Goal: Task Accomplishment & Management: Use online tool/utility

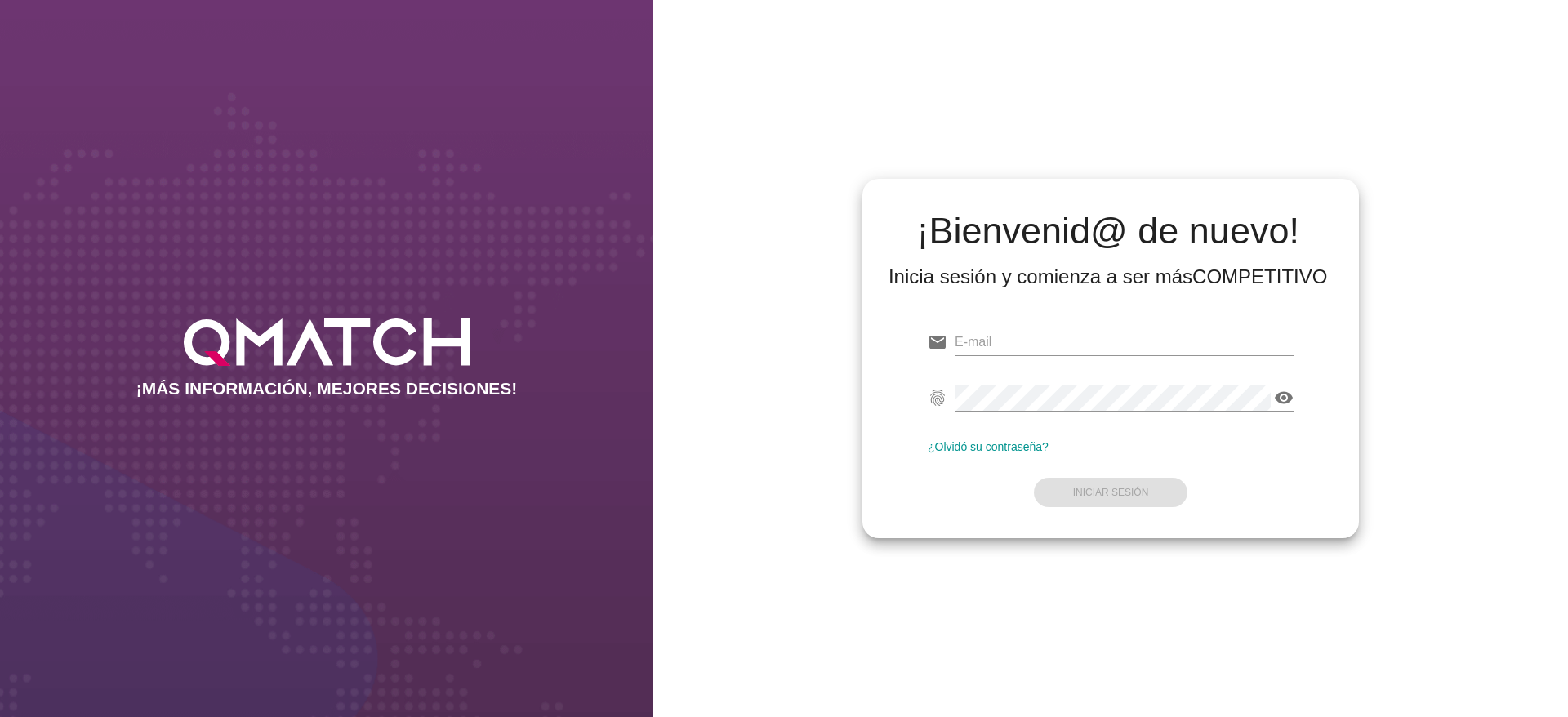
type input "[PERSON_NAME][EMAIL_ADDRESS][DOMAIN_NAME]"
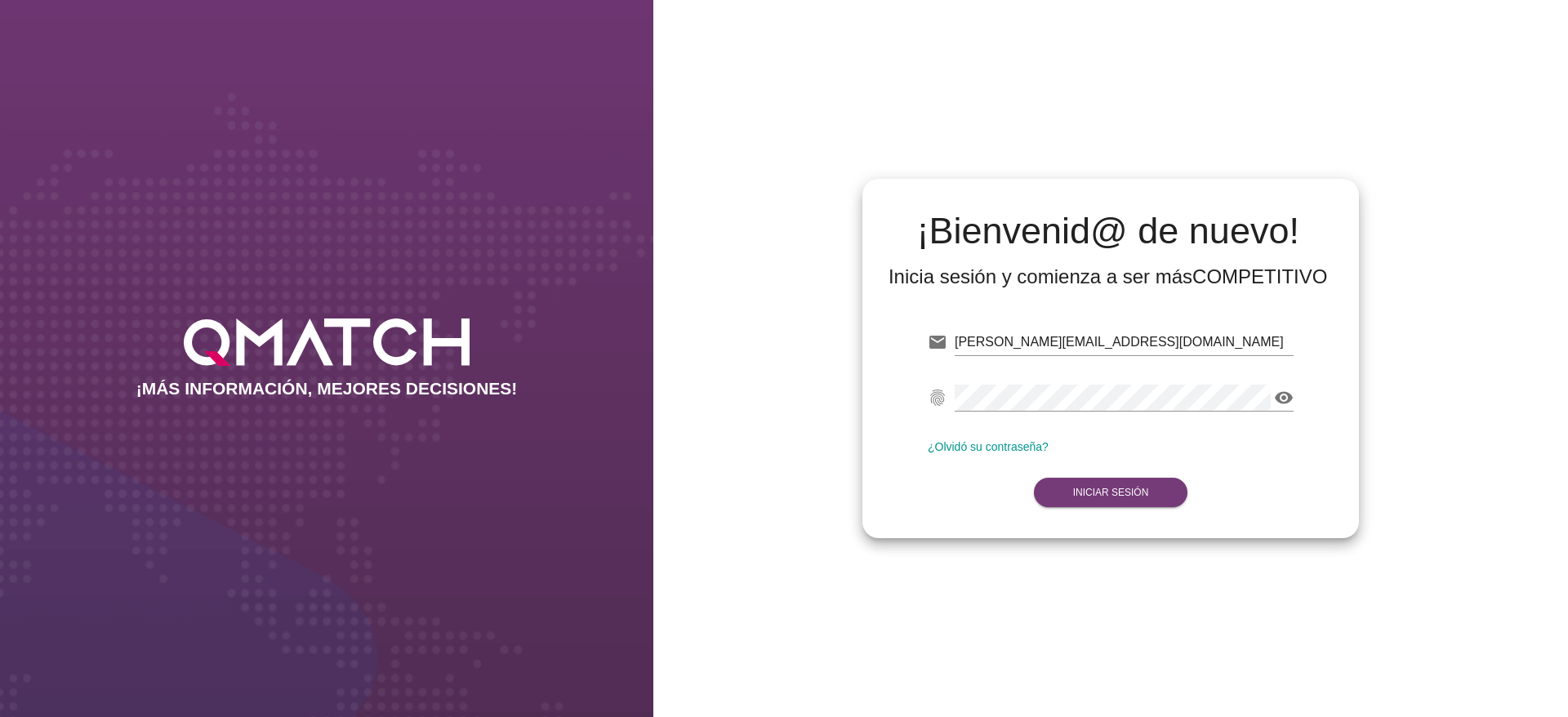
click at [1153, 481] on form "email [PERSON_NAME][EMAIL_ADDRESS][DOMAIN_NAME] Correo no válido fingerprint vi…" at bounding box center [1109, 415] width 366 height 193
click at [1151, 496] on button "Iniciar Sesión" at bounding box center [1111, 492] width 155 height 30
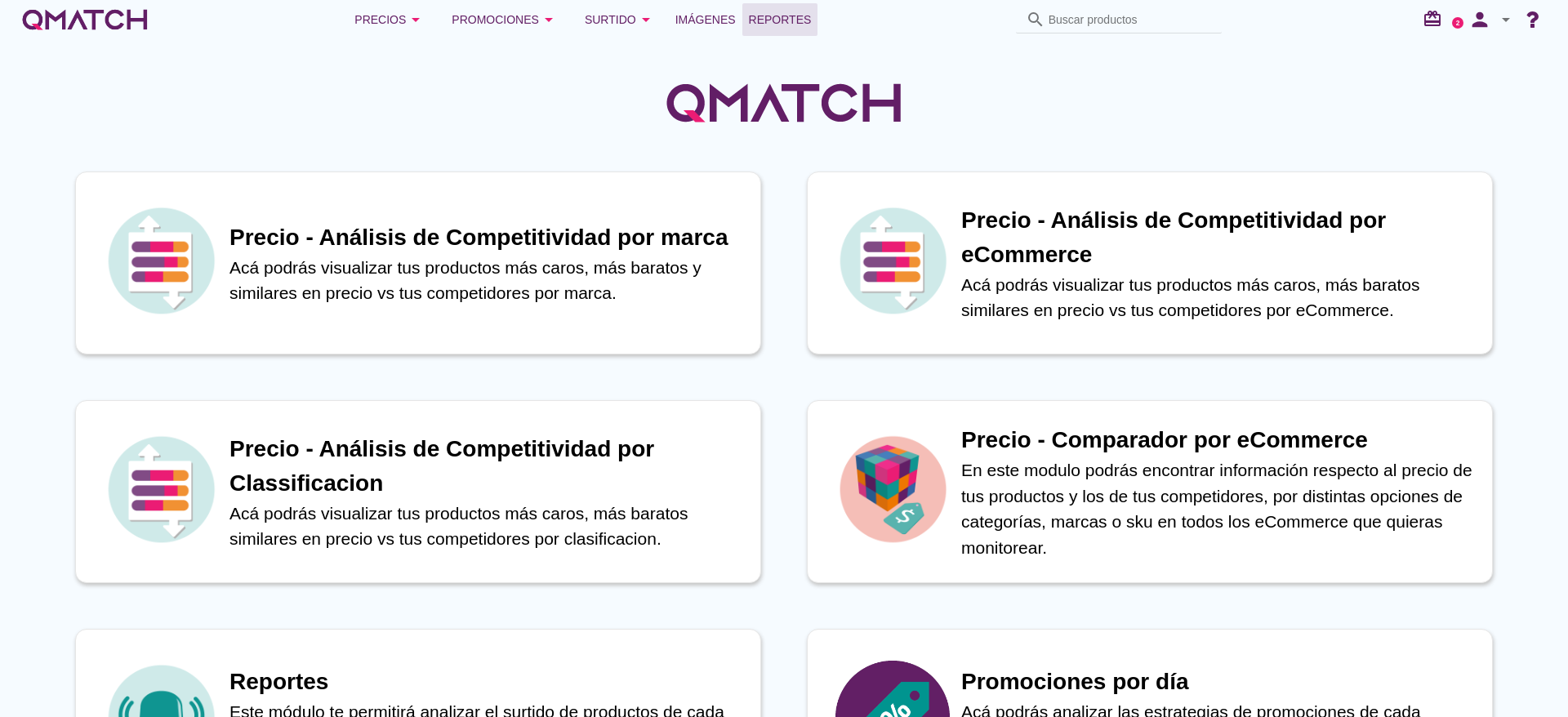
click at [775, 28] on span "Reportes" at bounding box center [780, 20] width 62 height 20
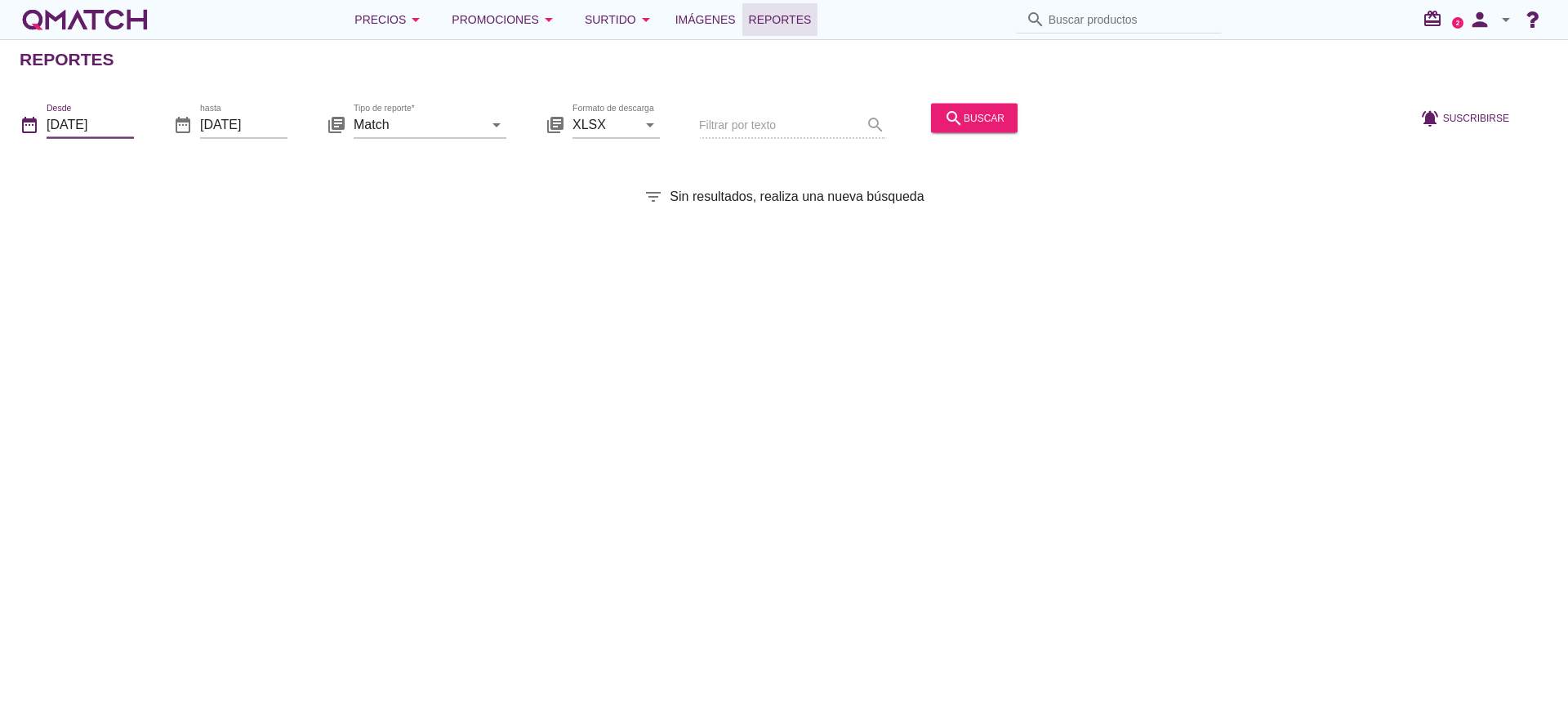
click at [79, 126] on input "[DATE]" at bounding box center [90, 124] width 87 height 26
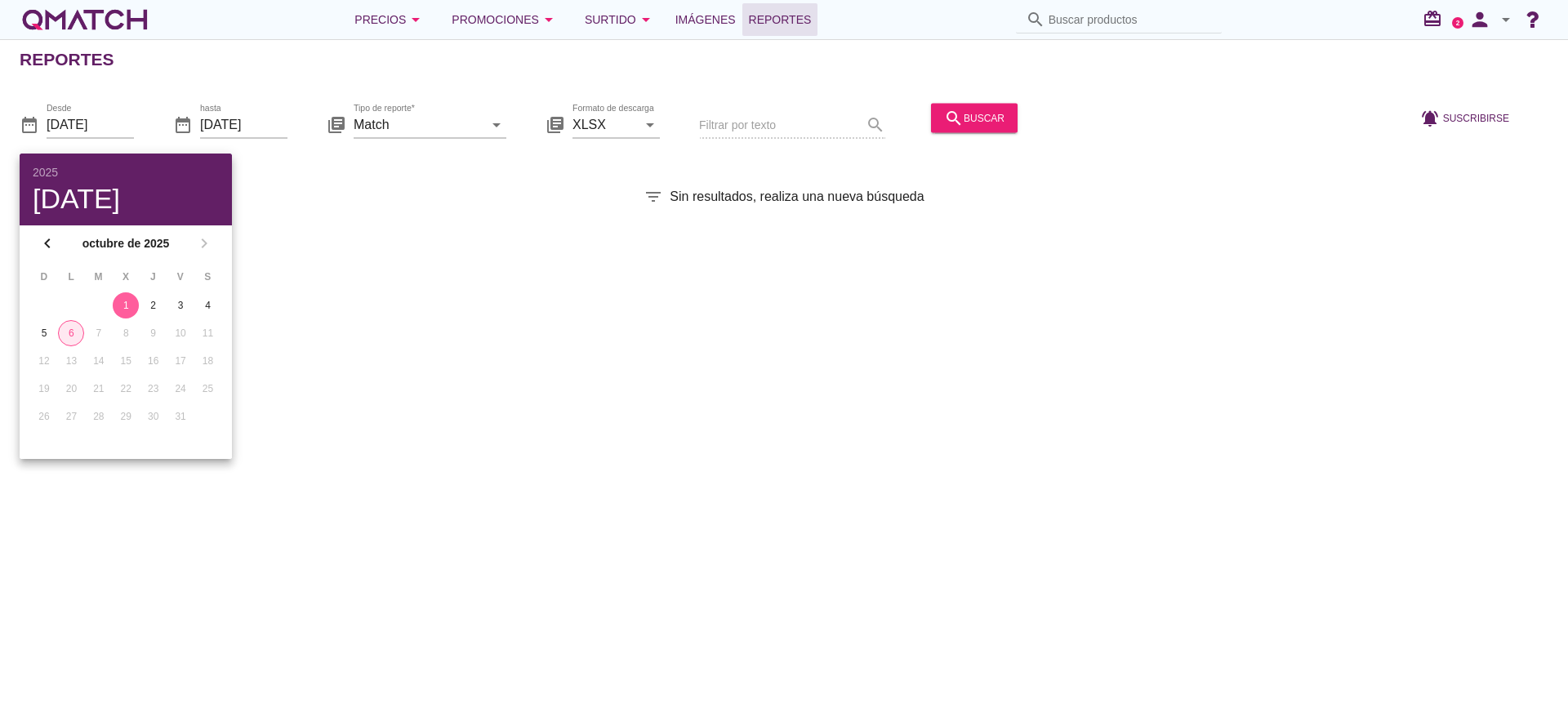
click at [70, 333] on div "6" at bounding box center [70, 333] width 25 height 15
type input "[DATE]"
click at [438, 131] on input "Match" at bounding box center [418, 124] width 130 height 26
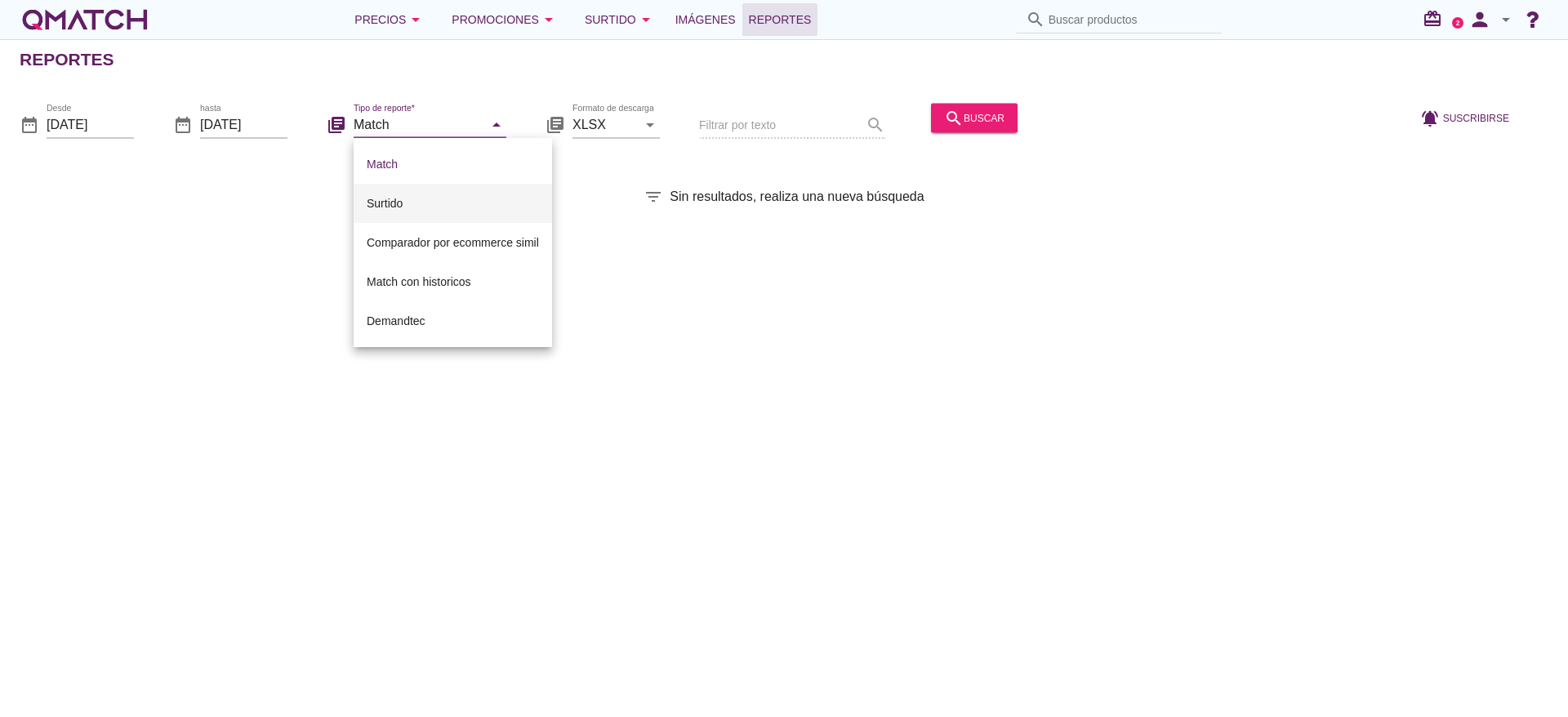
click at [400, 197] on div "Surtido" at bounding box center [453, 203] width 172 height 20
type input "Surtido"
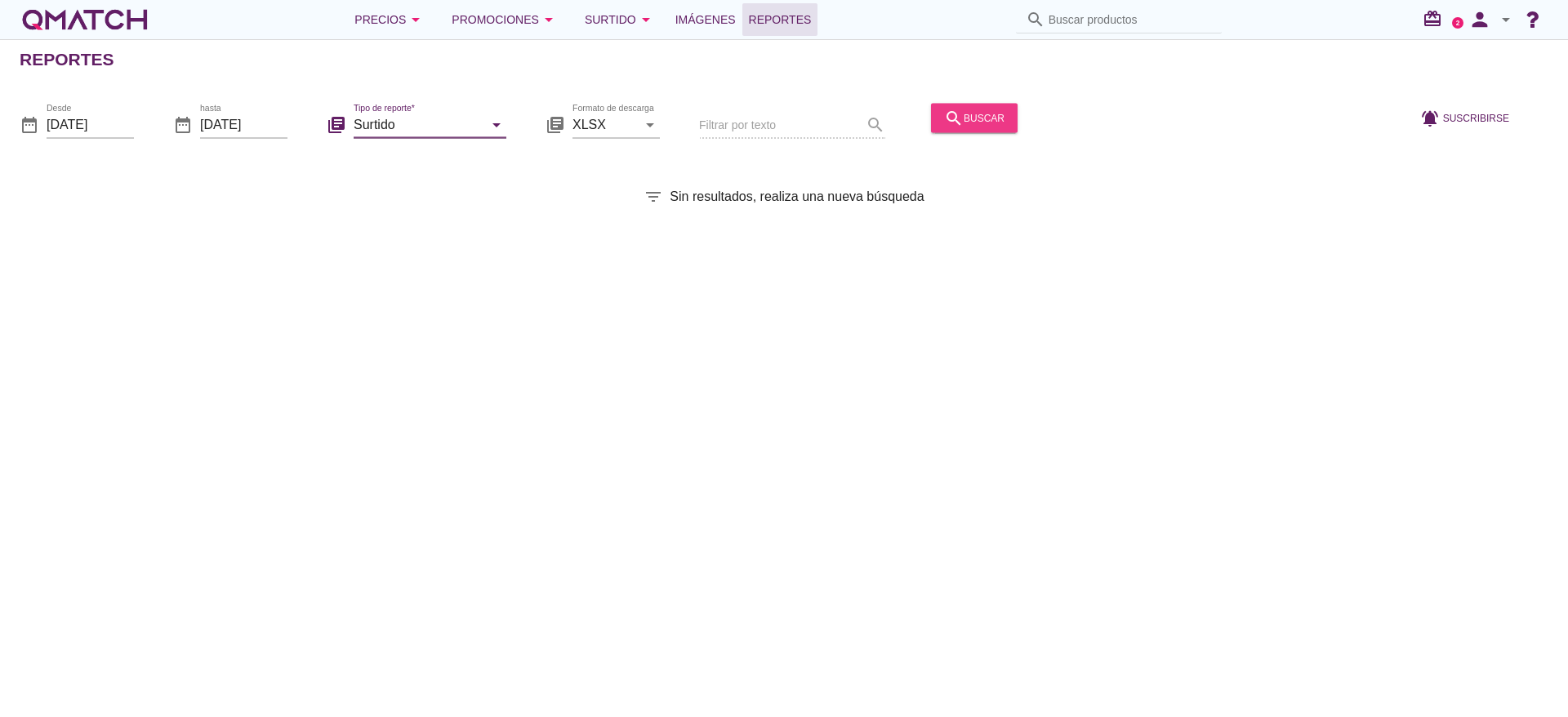
click at [958, 124] on icon "search" at bounding box center [954, 118] width 20 height 20
click at [995, 123] on div "search buscar" at bounding box center [974, 118] width 60 height 20
